Goal: Task Accomplishment & Management: Manage account settings

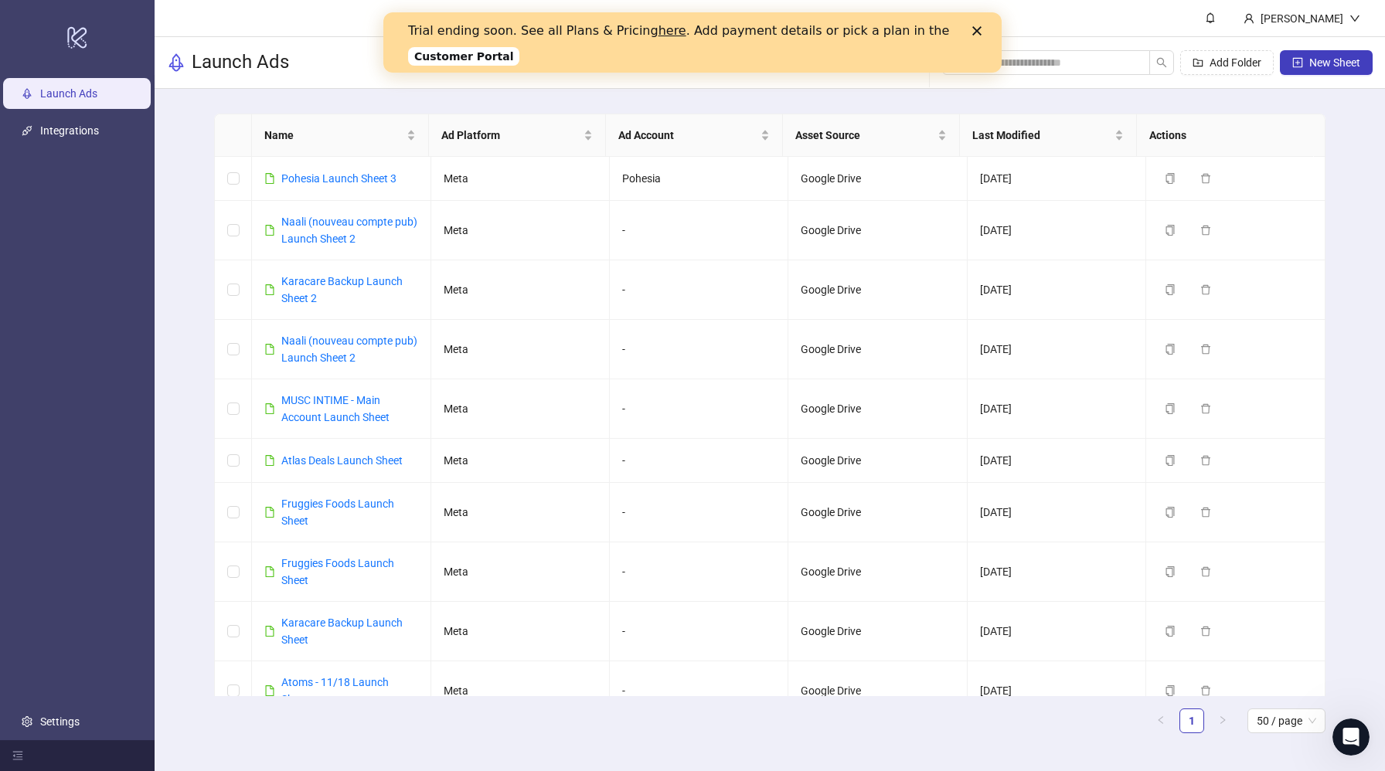
click at [658, 31] on link "here" at bounding box center [672, 30] width 28 height 15
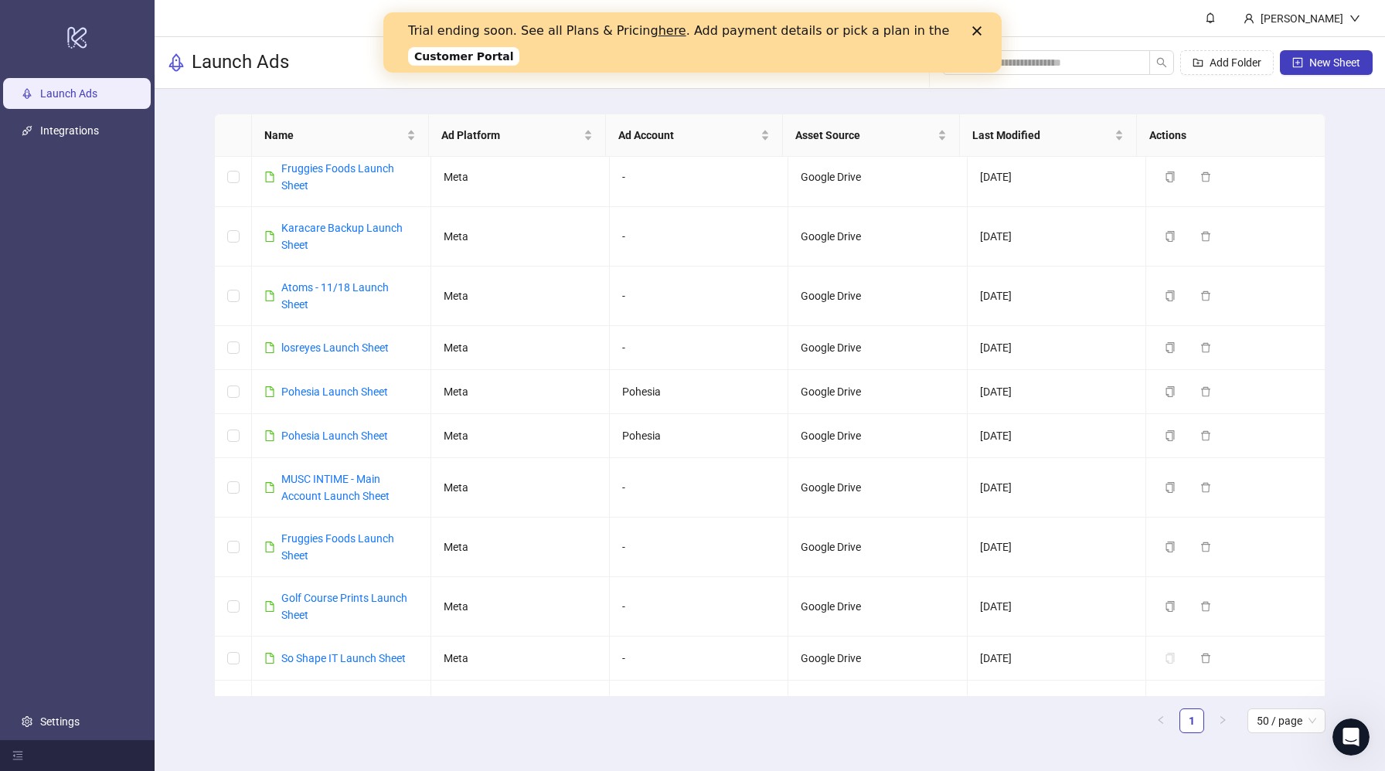
scroll to position [425, 0]
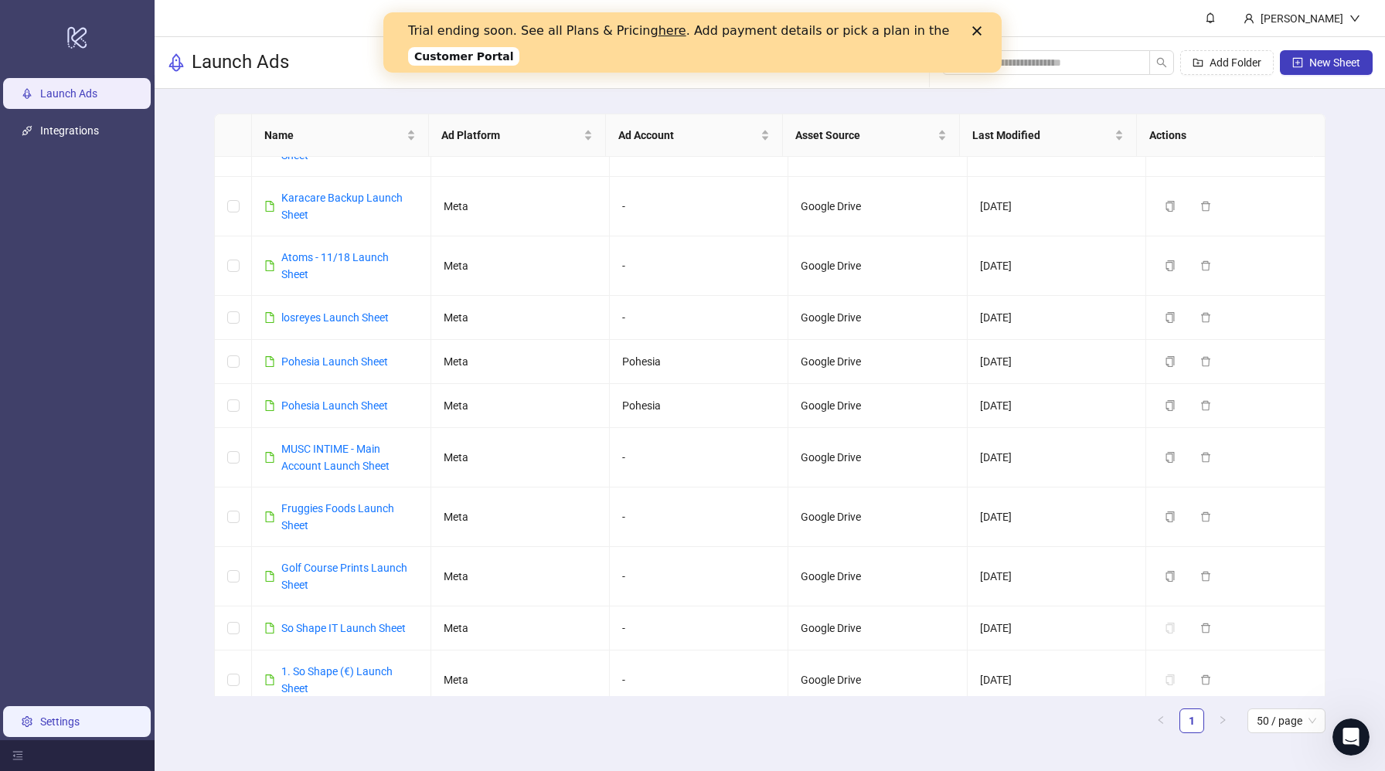
click at [47, 715] on link "Settings" at bounding box center [59, 721] width 39 height 12
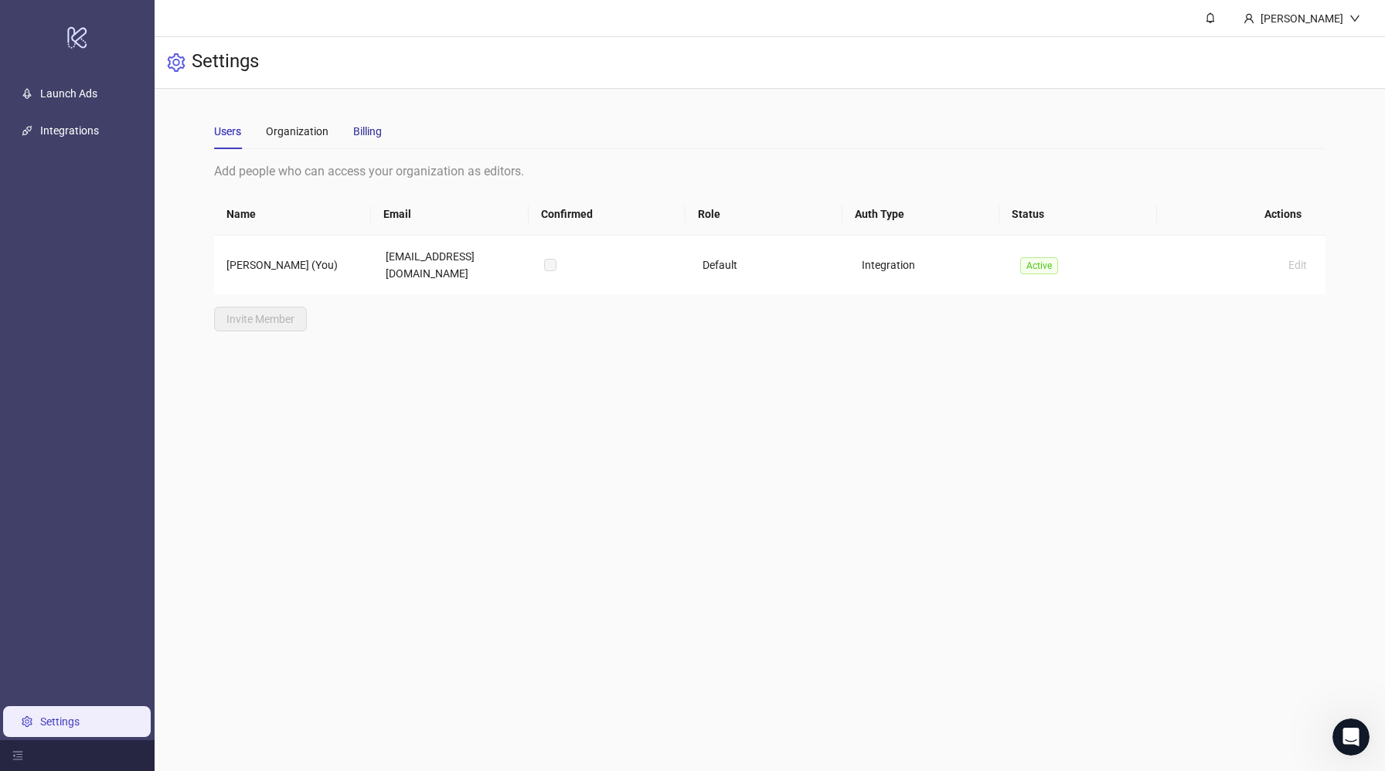
click at [378, 138] on div "Billing" at bounding box center [367, 131] width 29 height 17
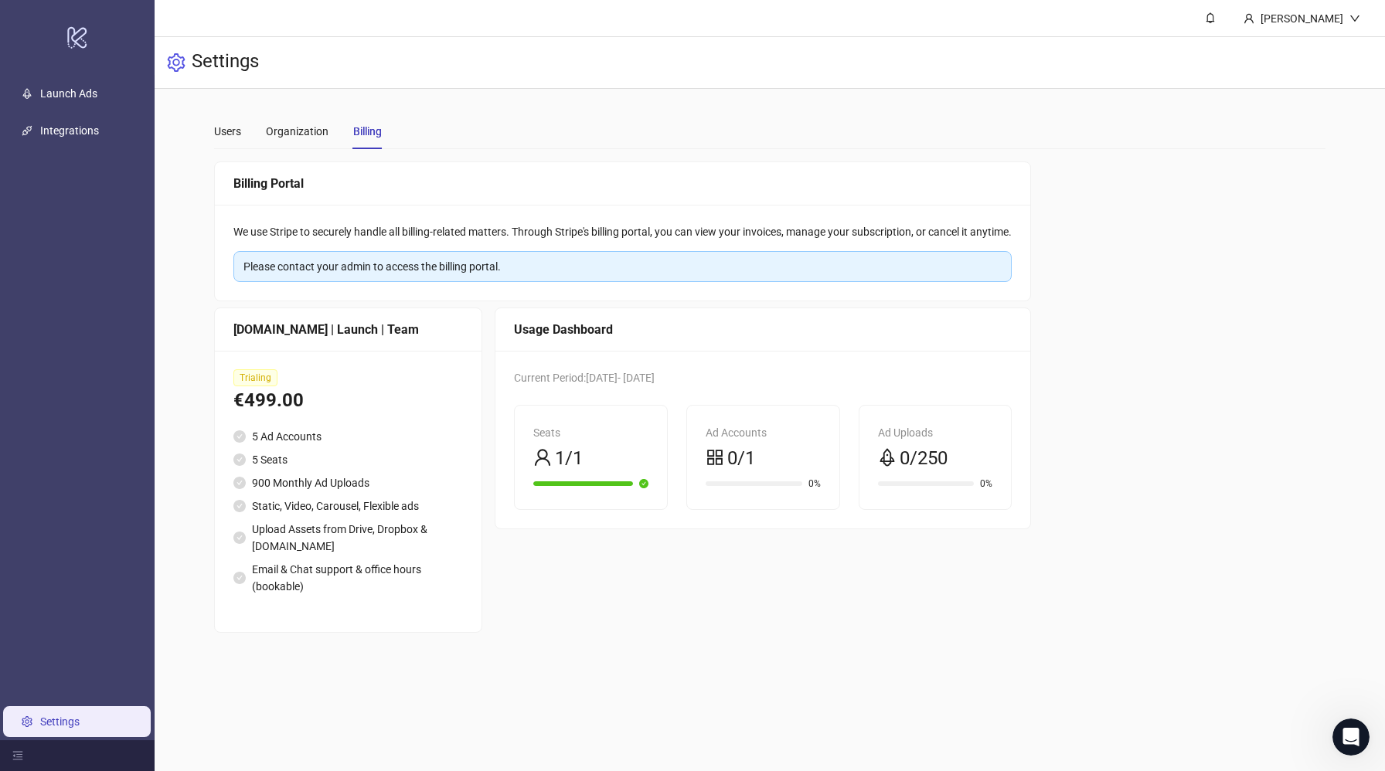
click at [382, 421] on div "Trialing €499.00 5 Ad Accounts 5 Seats 900 Monthly Ad Uploads Static, Video, Ca…" at bounding box center [348, 491] width 267 height 281
click at [275, 134] on div "Organization" at bounding box center [297, 131] width 63 height 17
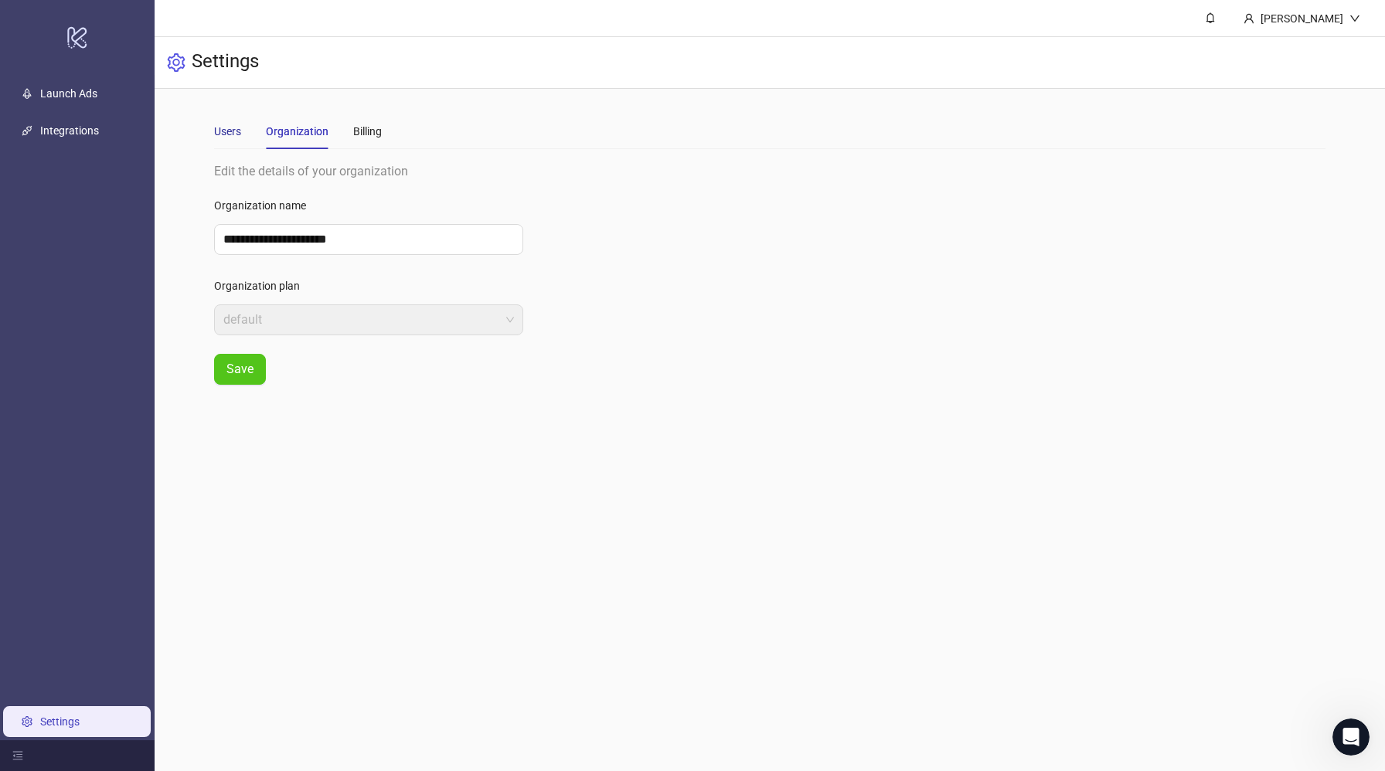
click at [221, 132] on div "Users" at bounding box center [227, 131] width 27 height 17
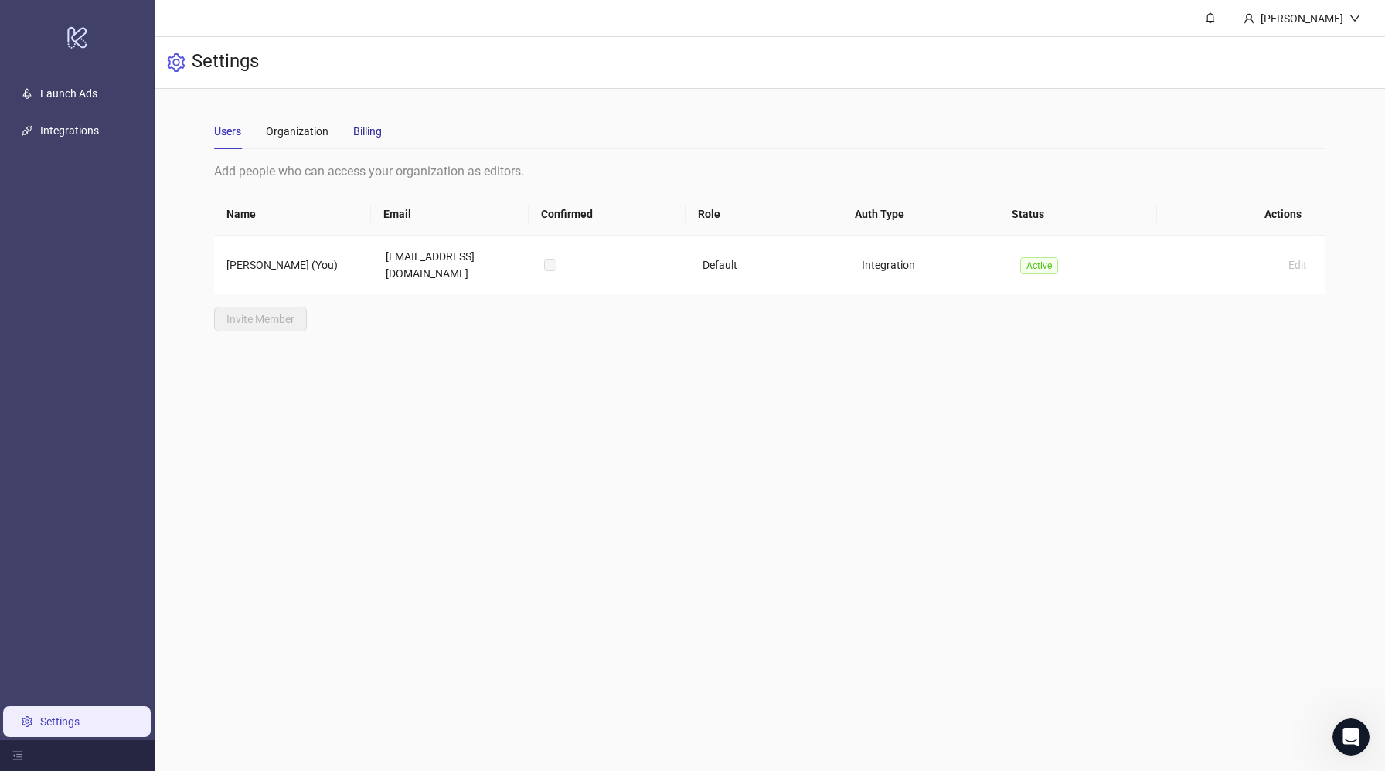
click at [367, 137] on div "Billing" at bounding box center [367, 131] width 29 height 17
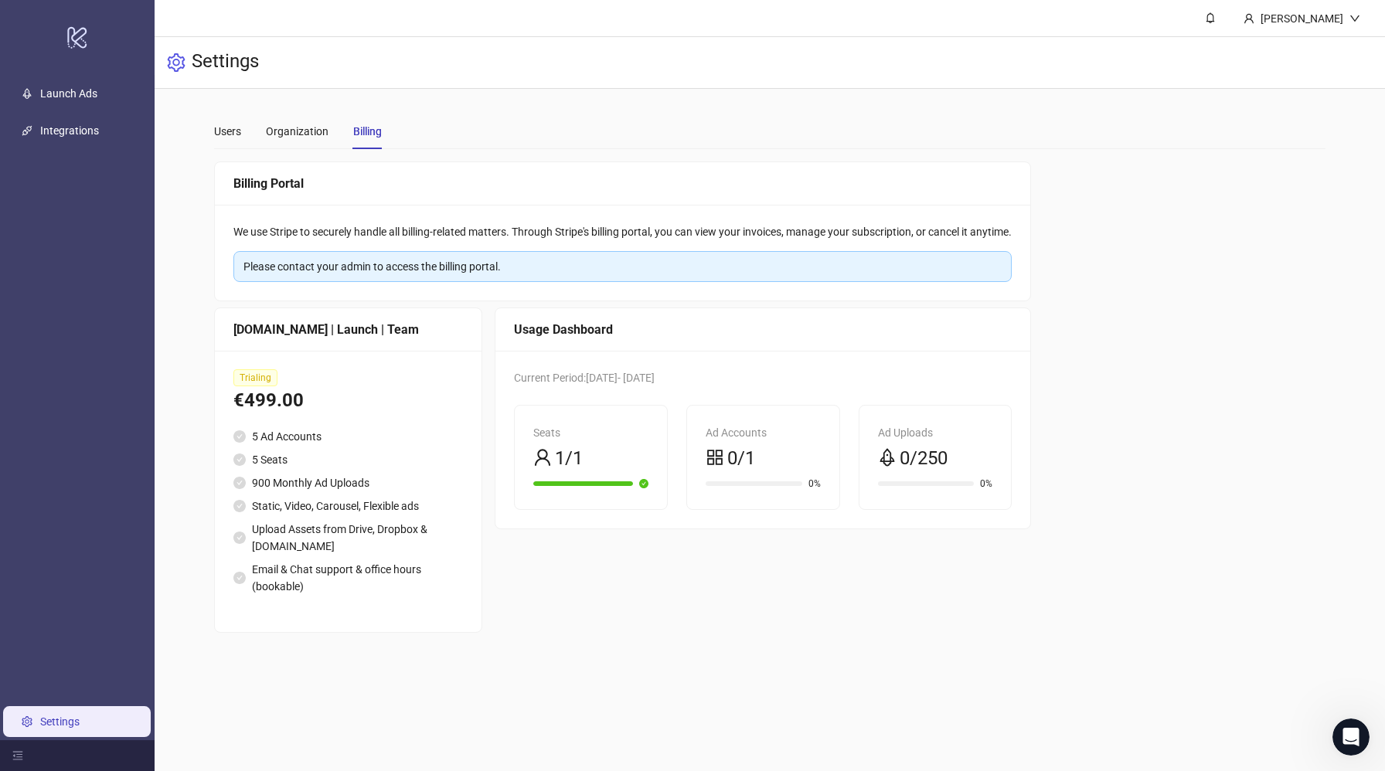
click at [416, 258] on div "Please contact your admin to access the billing portal." at bounding box center [622, 266] width 758 height 17
click at [929, 464] on span "0/250" at bounding box center [923, 458] width 48 height 29
click at [343, 335] on div "[DOMAIN_NAME] | Launch | Team" at bounding box center [347, 329] width 229 height 19
click at [624, 454] on div "1/1" at bounding box center [590, 458] width 115 height 29
click at [774, 458] on div "0/1" at bounding box center [762, 458] width 115 height 29
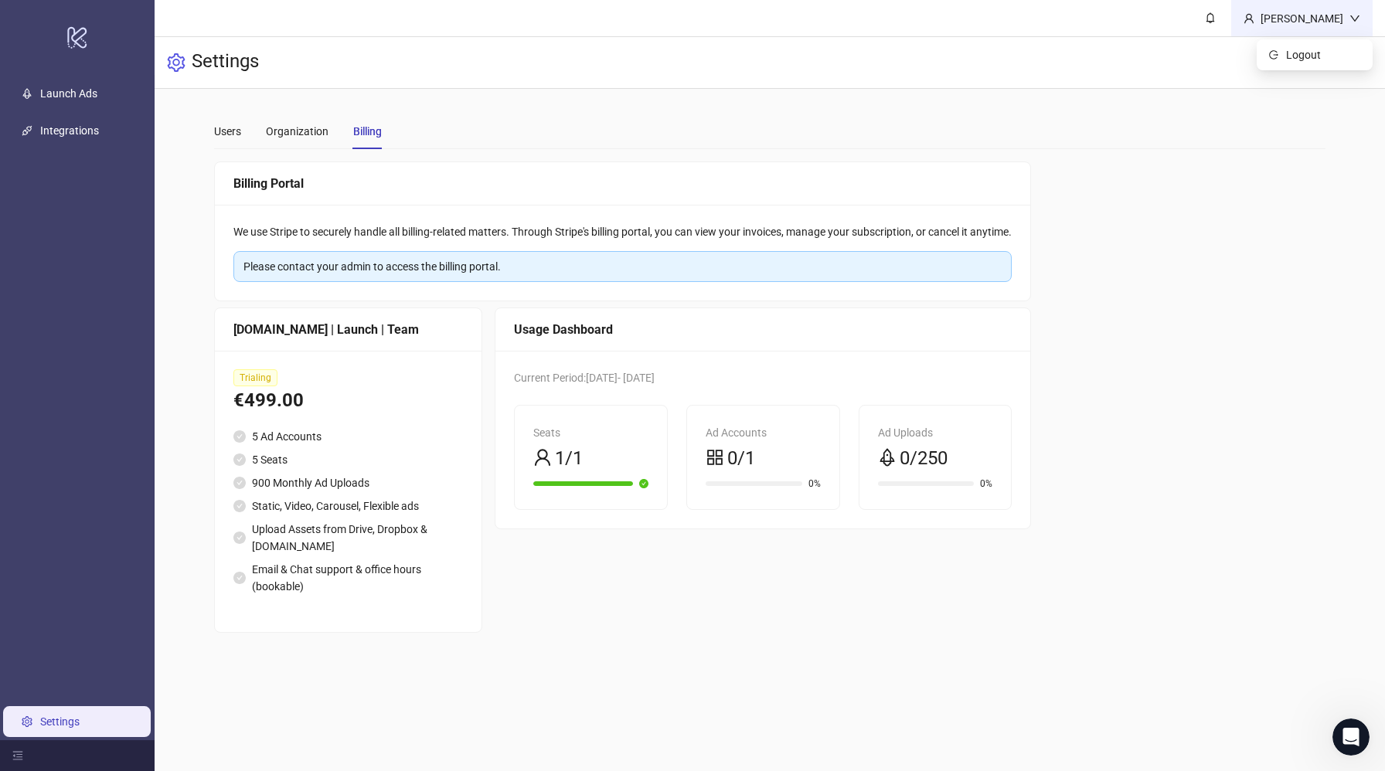
click at [1317, 11] on div "[PERSON_NAME]" at bounding box center [1301, 18] width 95 height 17
click at [209, 125] on main "**********" at bounding box center [770, 373] width 1136 height 569
click at [224, 129] on div "Users" at bounding box center [227, 131] width 27 height 17
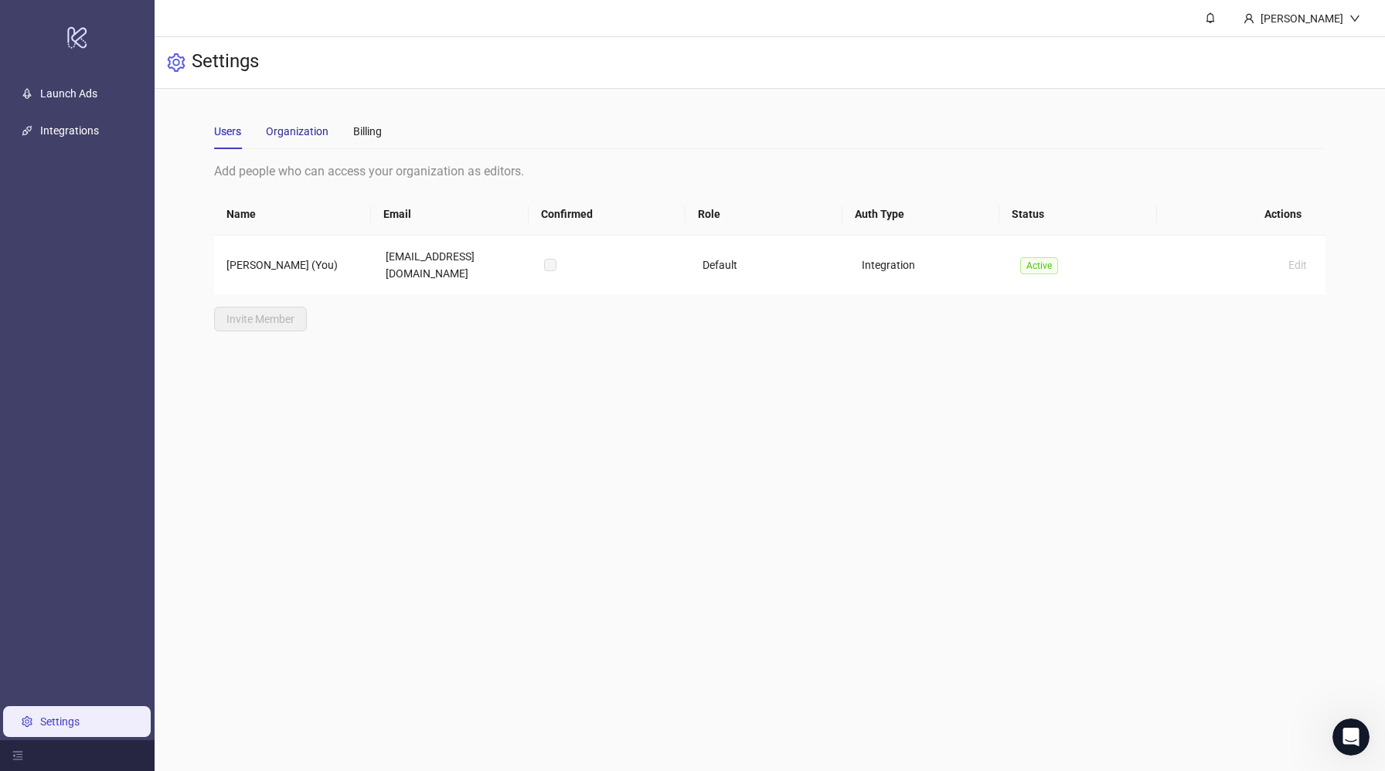
click at [314, 127] on div "Organization" at bounding box center [297, 131] width 63 height 17
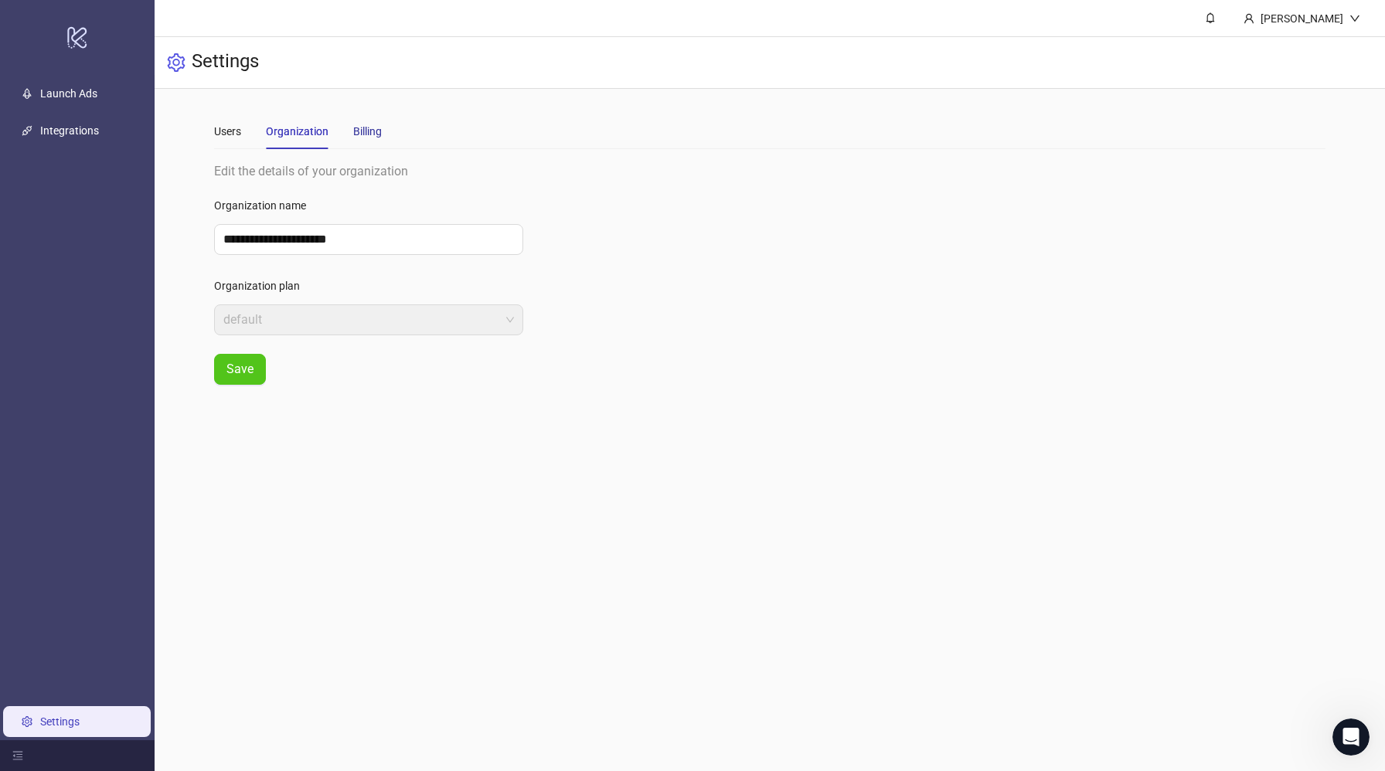
click at [369, 126] on div "Billing" at bounding box center [367, 131] width 29 height 17
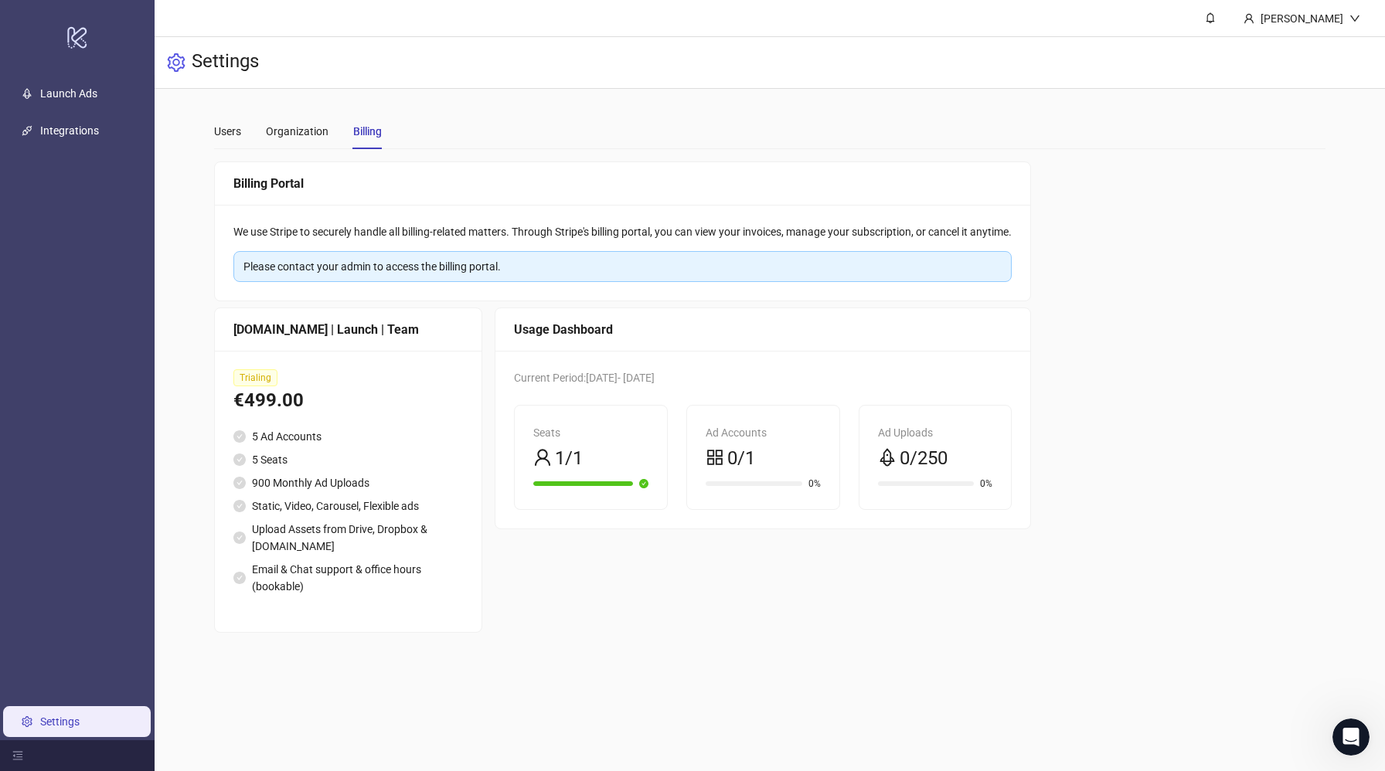
click at [766, 459] on div "0/1" at bounding box center [762, 458] width 115 height 29
click at [273, 399] on div "€499.00" at bounding box center [347, 400] width 229 height 29
click at [5, 750] on div at bounding box center [77, 755] width 155 height 31
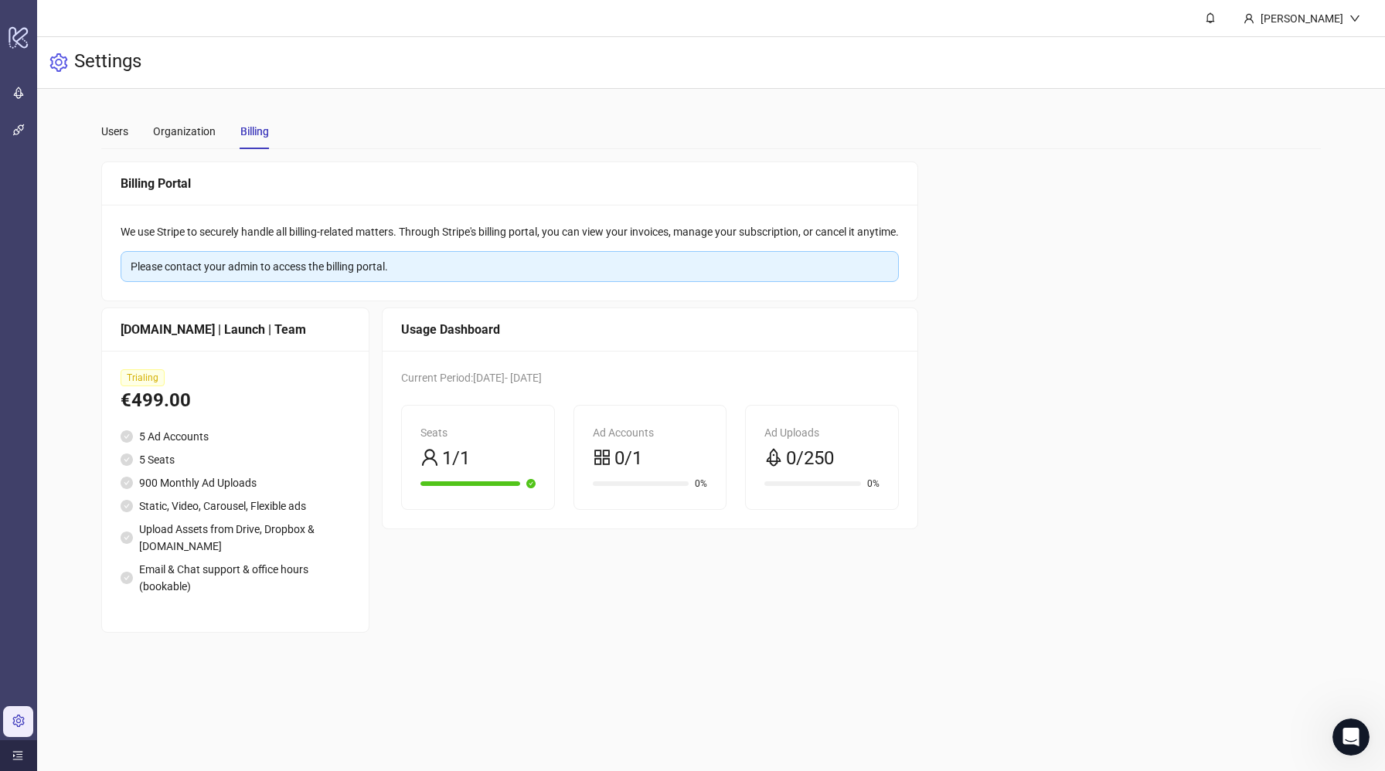
click at [6, 750] on div at bounding box center [18, 755] width 37 height 31
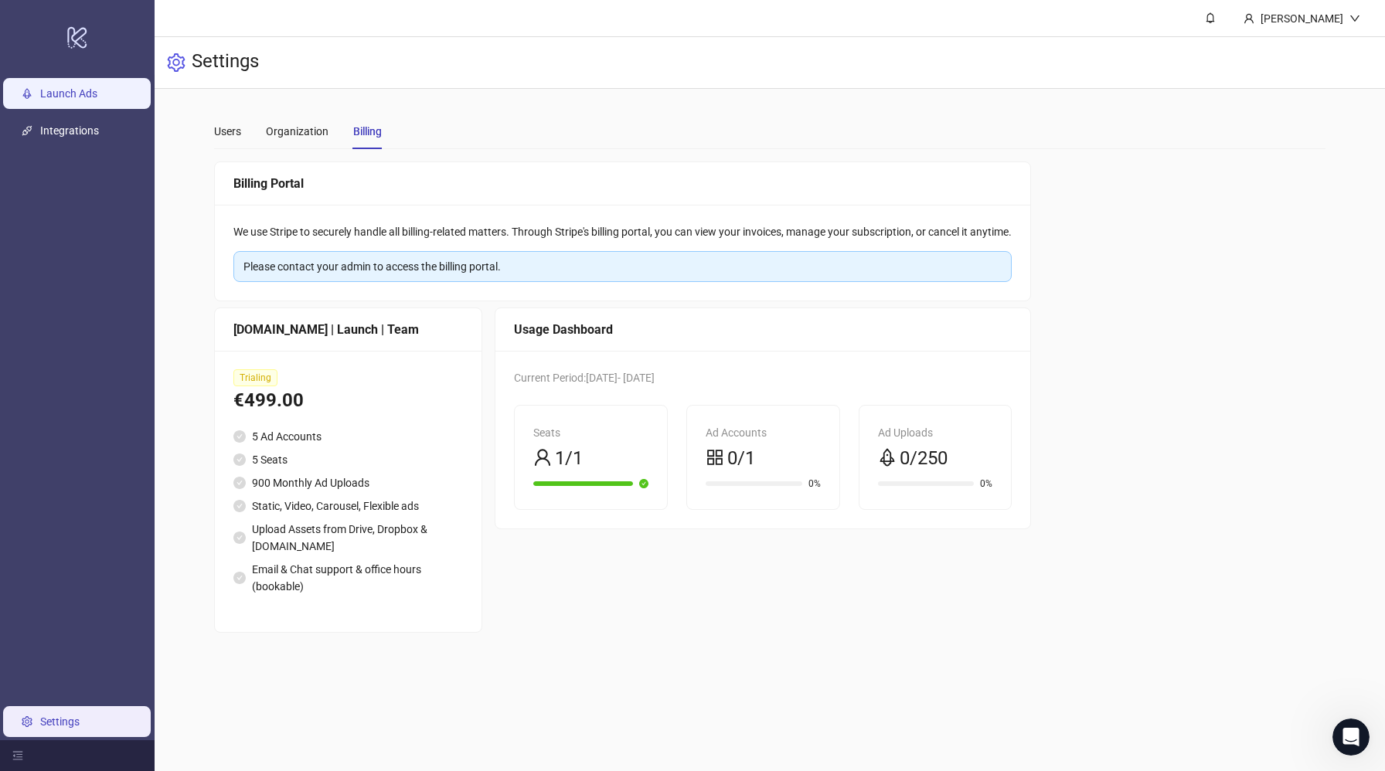
click at [91, 100] on link "Launch Ads" at bounding box center [68, 93] width 57 height 12
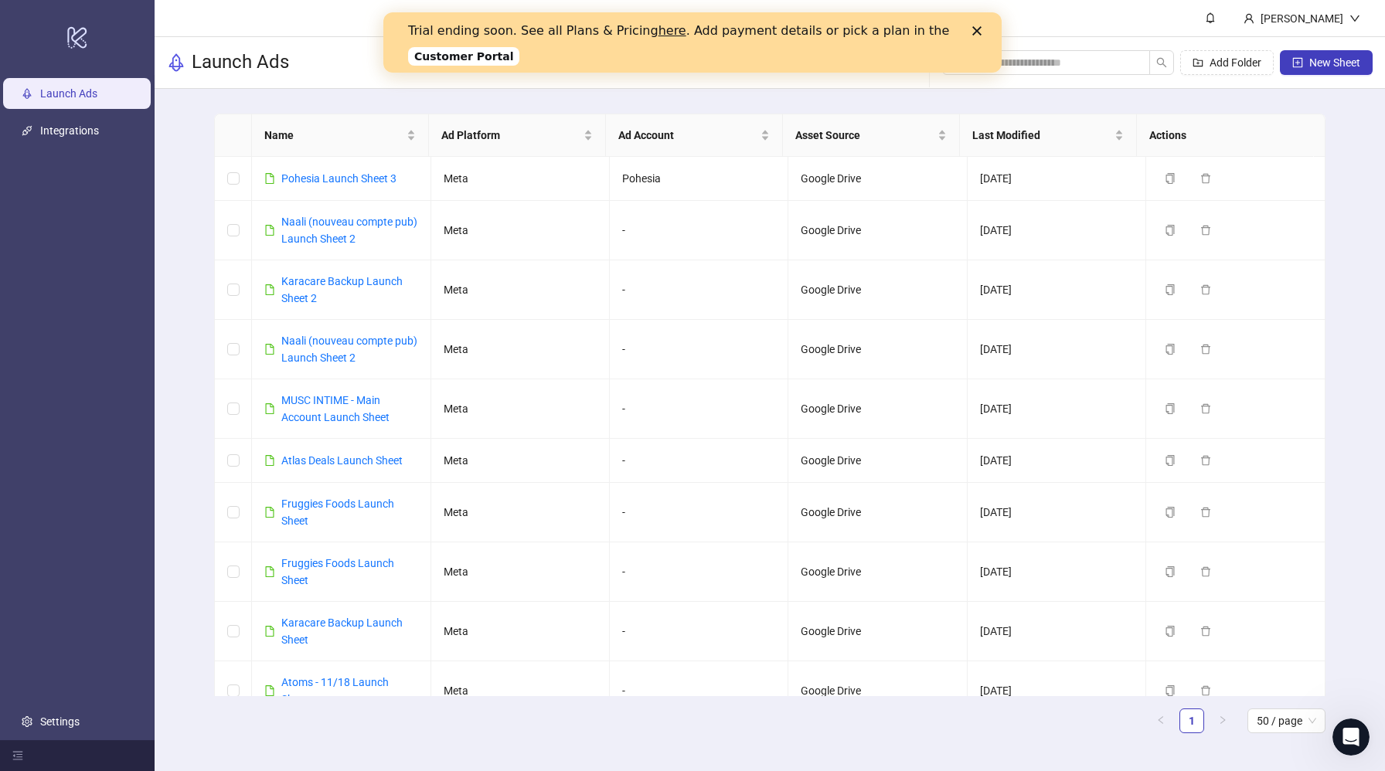
click at [489, 57] on link "Customer Portal" at bounding box center [463, 56] width 111 height 19
click at [45, 724] on link "Settings" at bounding box center [59, 721] width 39 height 12
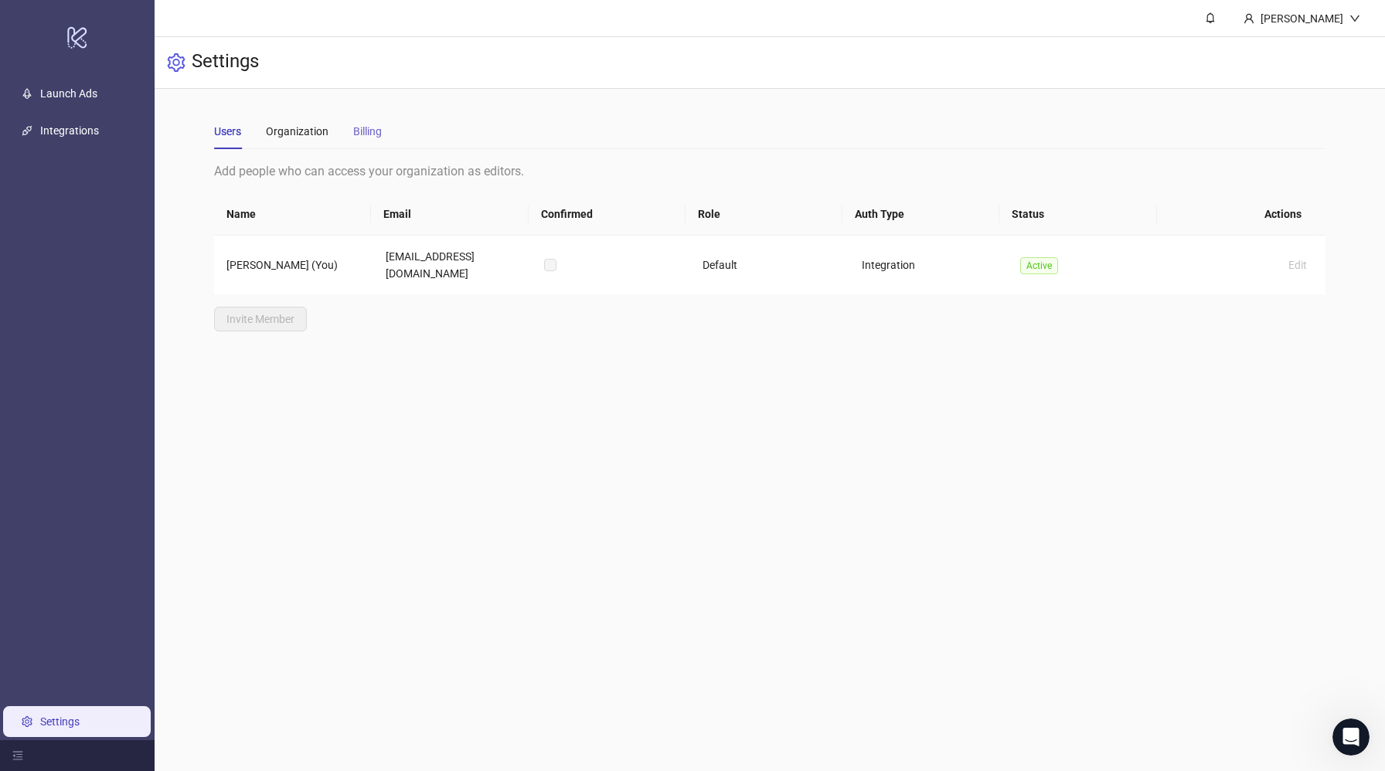
click at [373, 121] on div "Billing" at bounding box center [367, 132] width 29 height 36
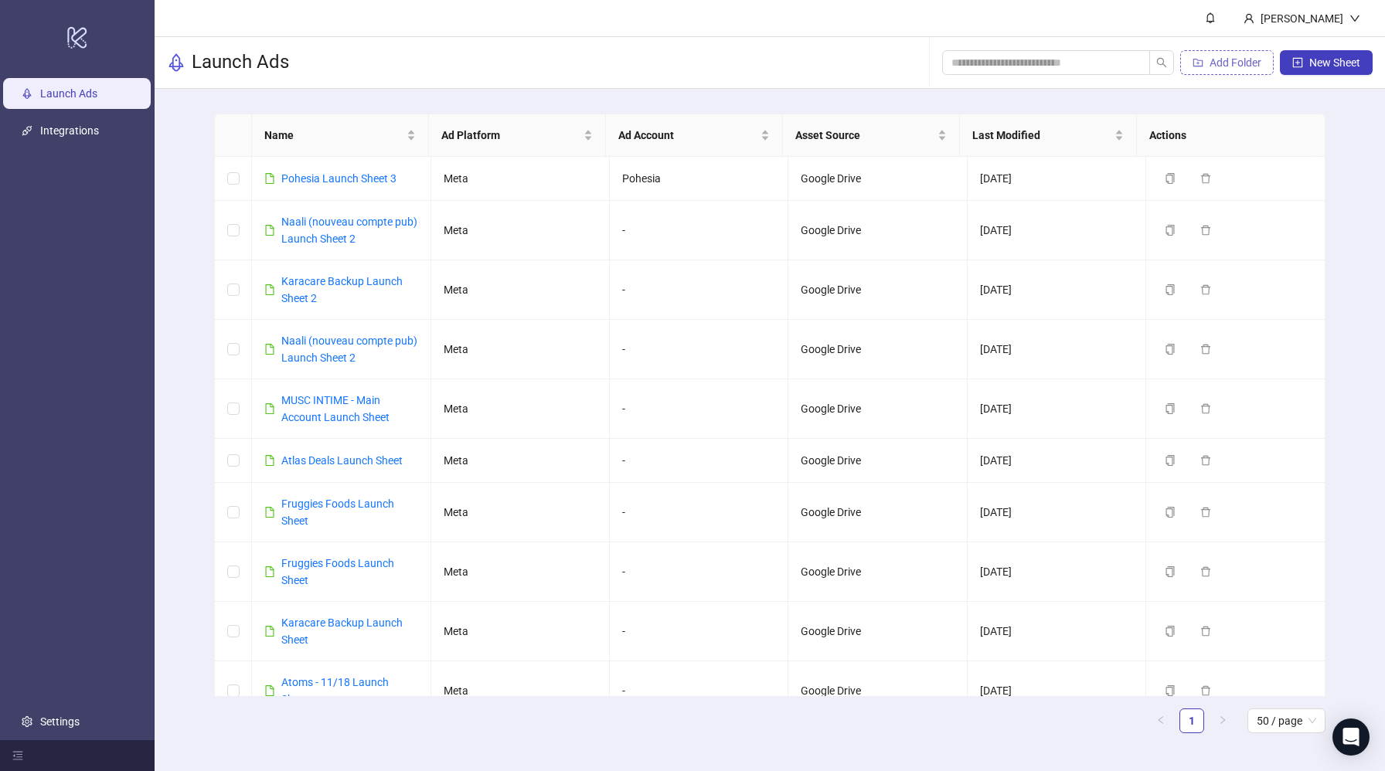
click at [1215, 64] on span "Add Folder" at bounding box center [1235, 62] width 52 height 12
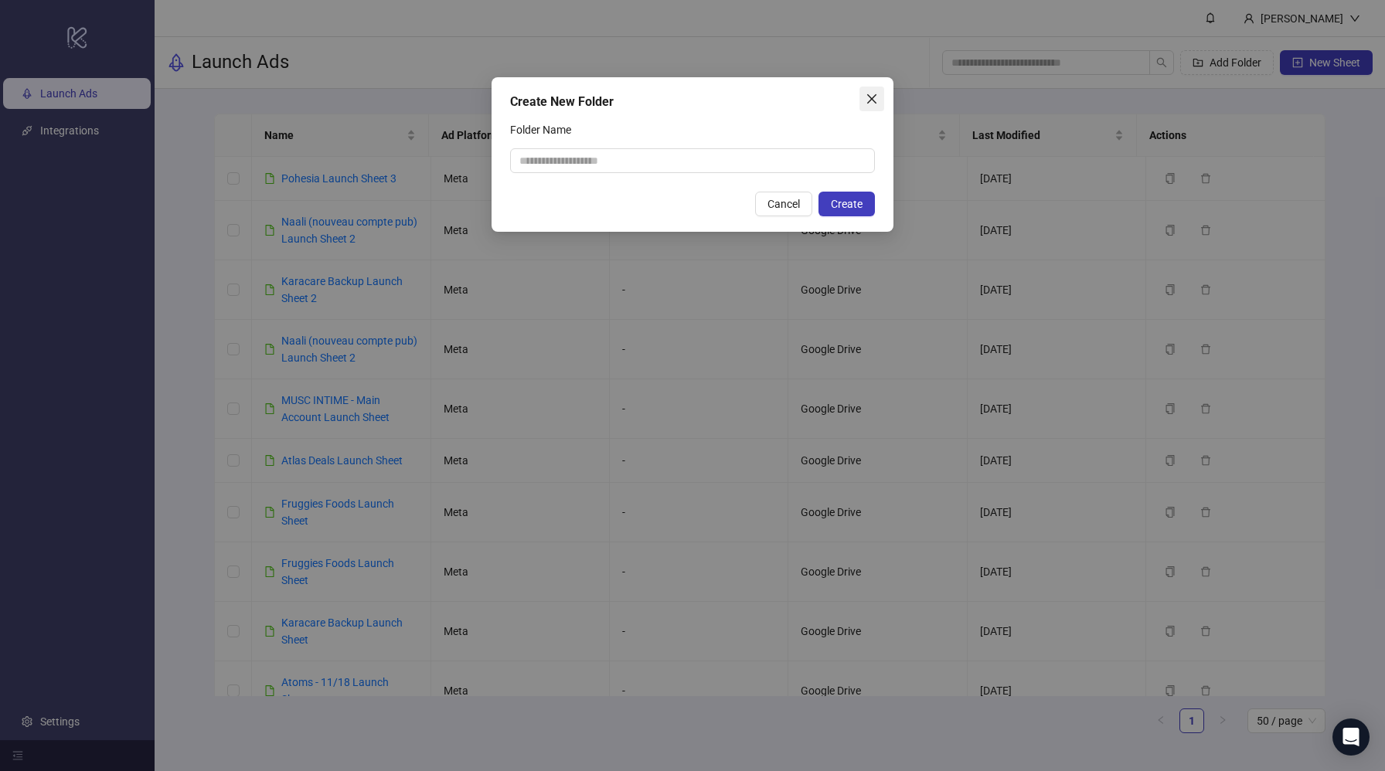
click at [865, 95] on icon "close" at bounding box center [871, 99] width 12 height 12
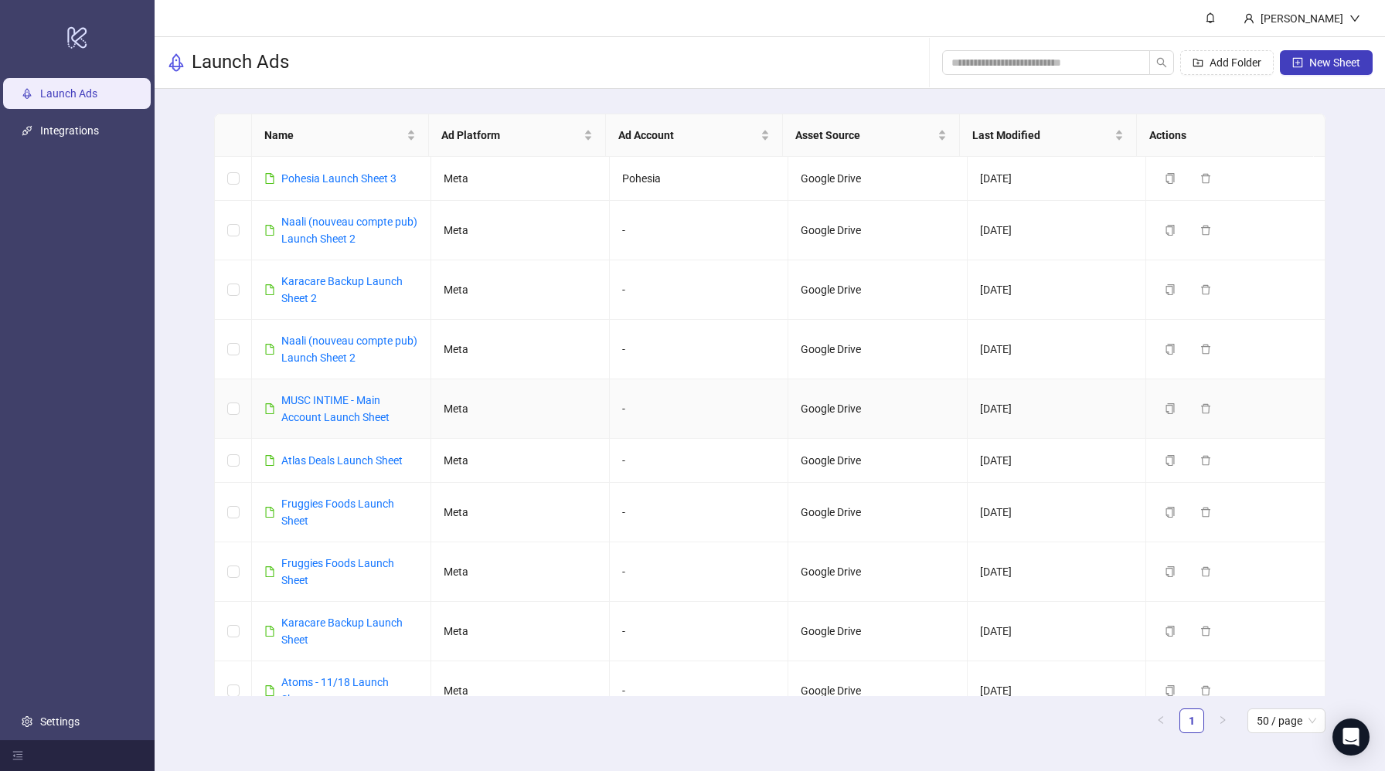
scroll to position [602, 0]
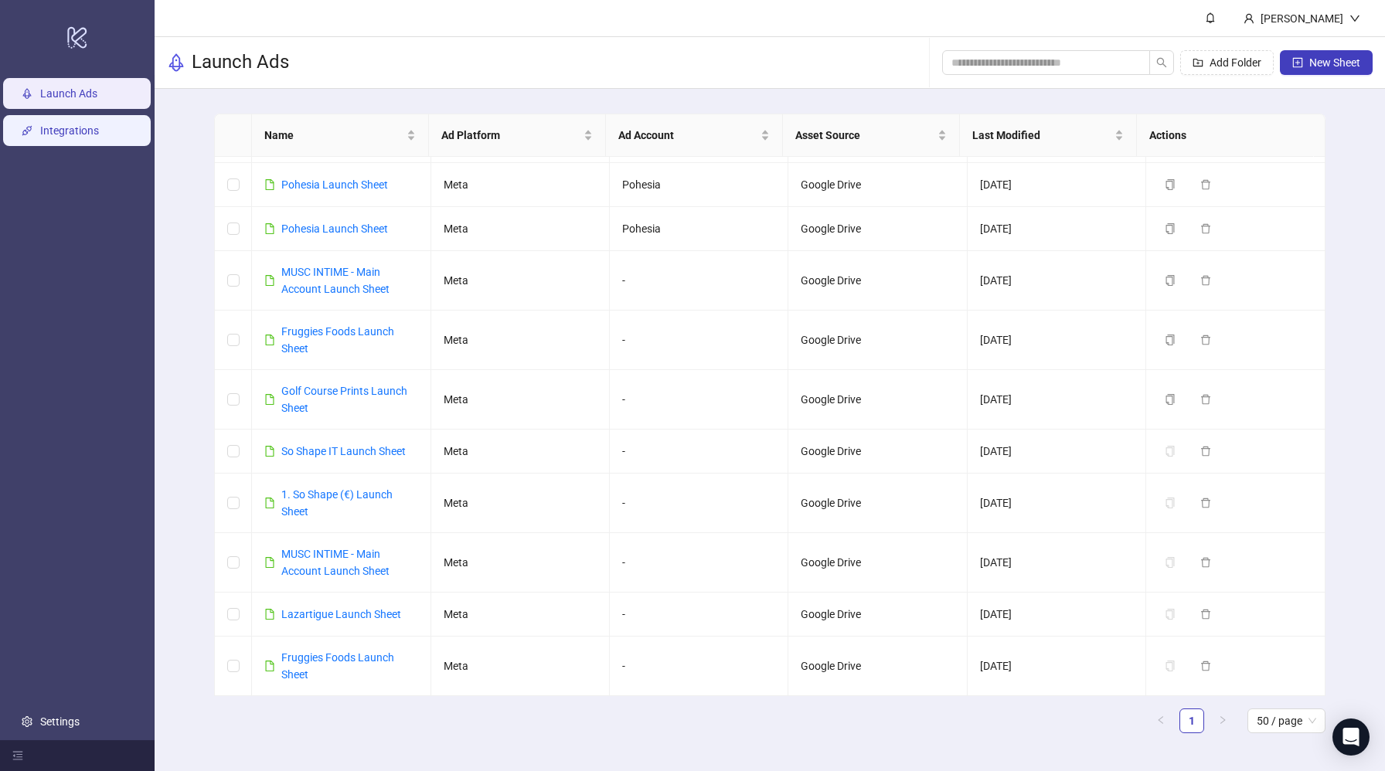
click at [95, 124] on link "Integrations" at bounding box center [69, 130] width 59 height 12
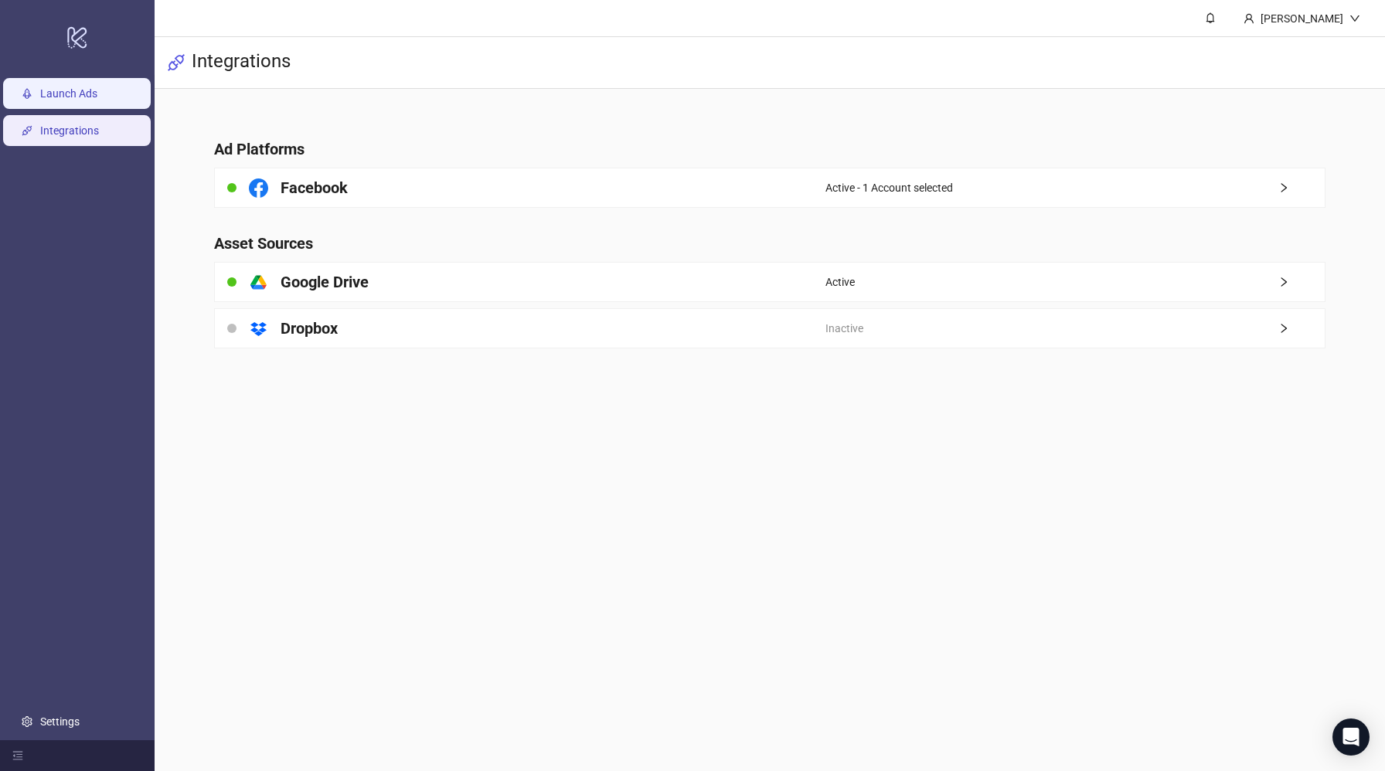
click at [97, 100] on link "Launch Ads" at bounding box center [68, 93] width 57 height 12
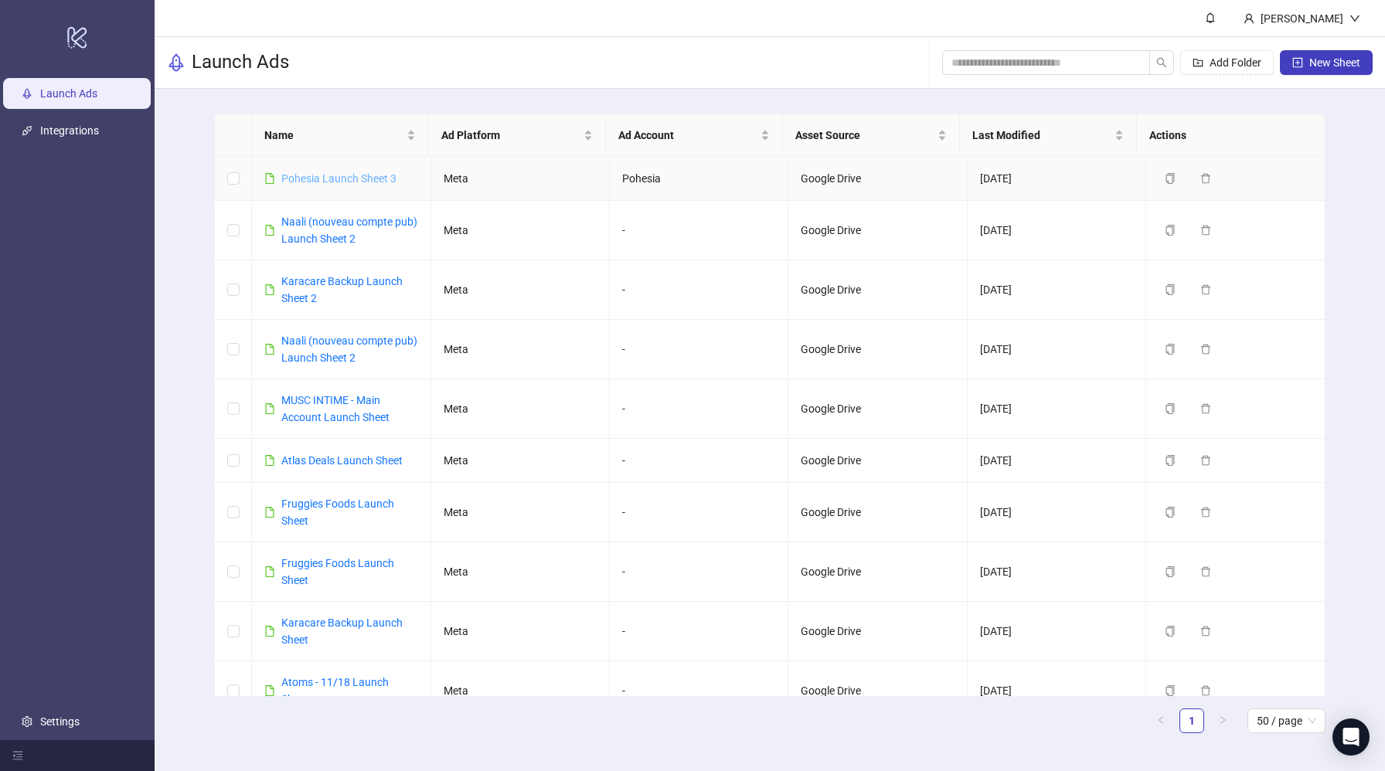
click at [334, 179] on link "Pohesia Launch Sheet 3" at bounding box center [338, 178] width 115 height 12
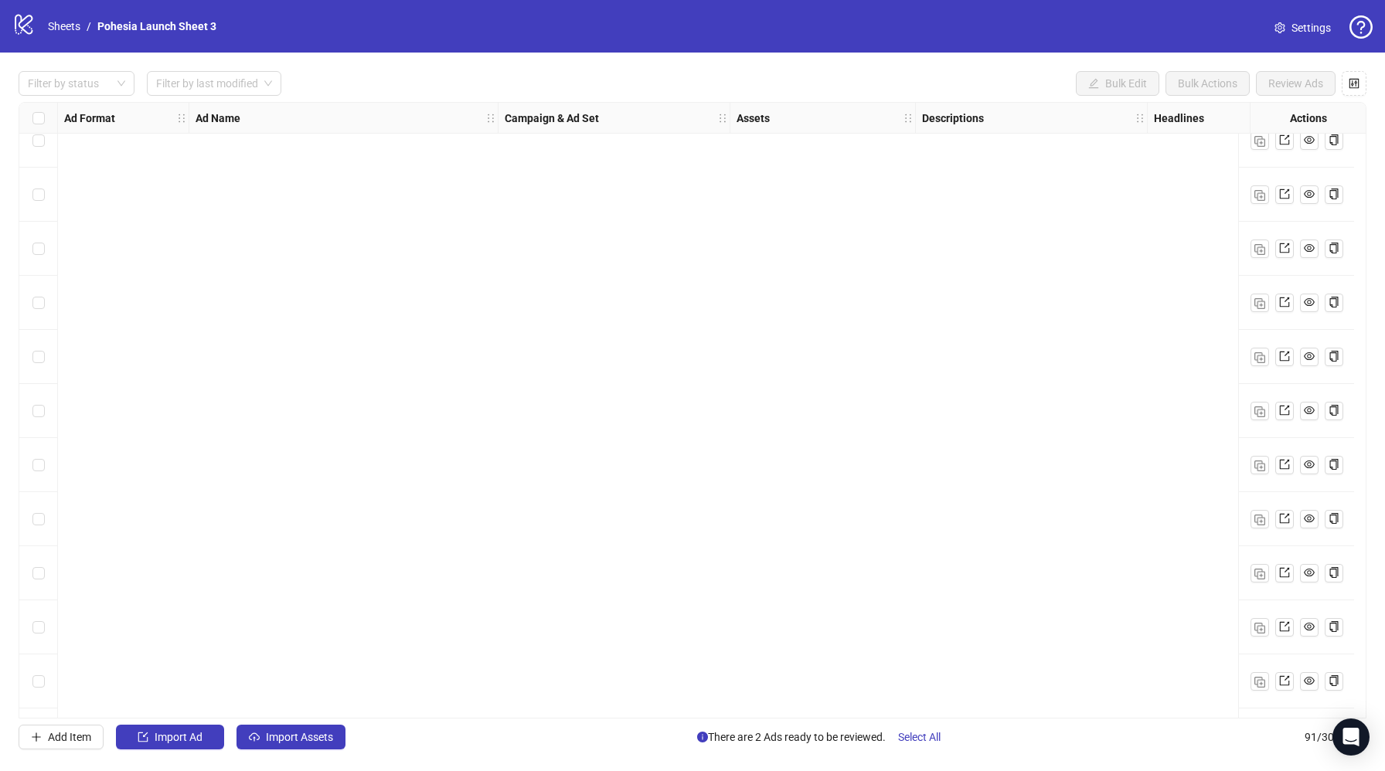
scroll to position [4344, 0]
